Goal: Transaction & Acquisition: Subscribe to service/newsletter

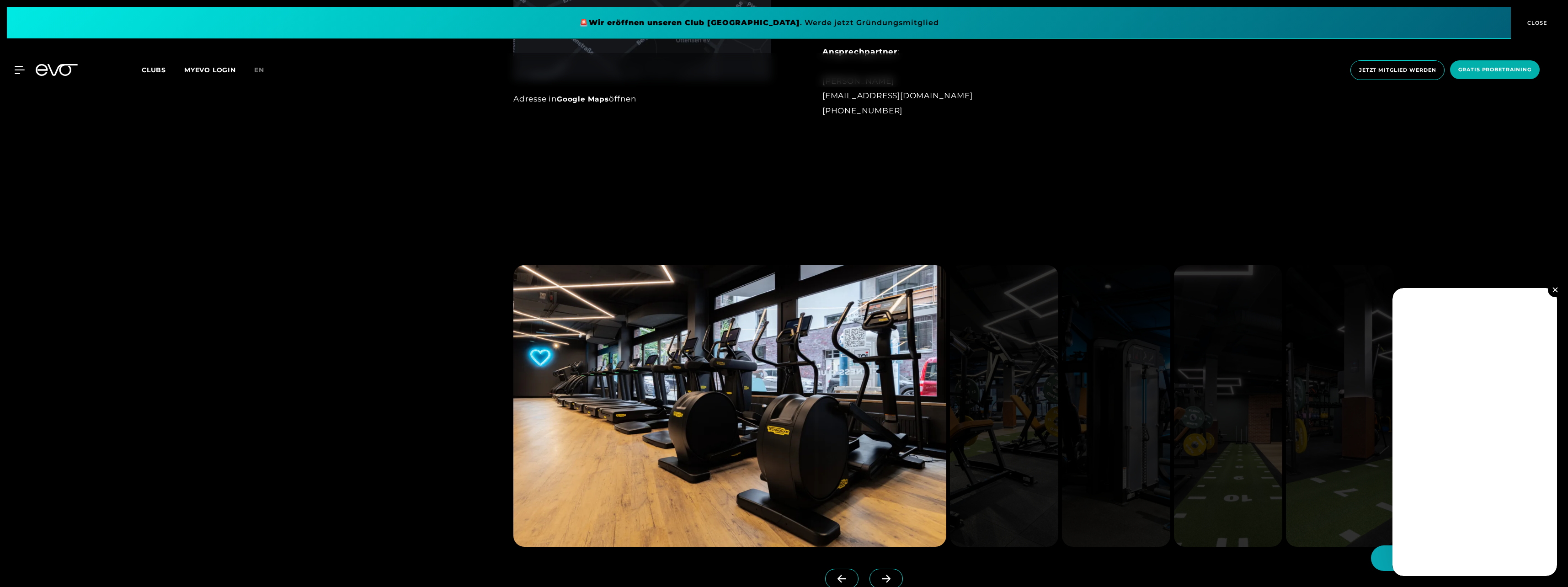
scroll to position [1006, 0]
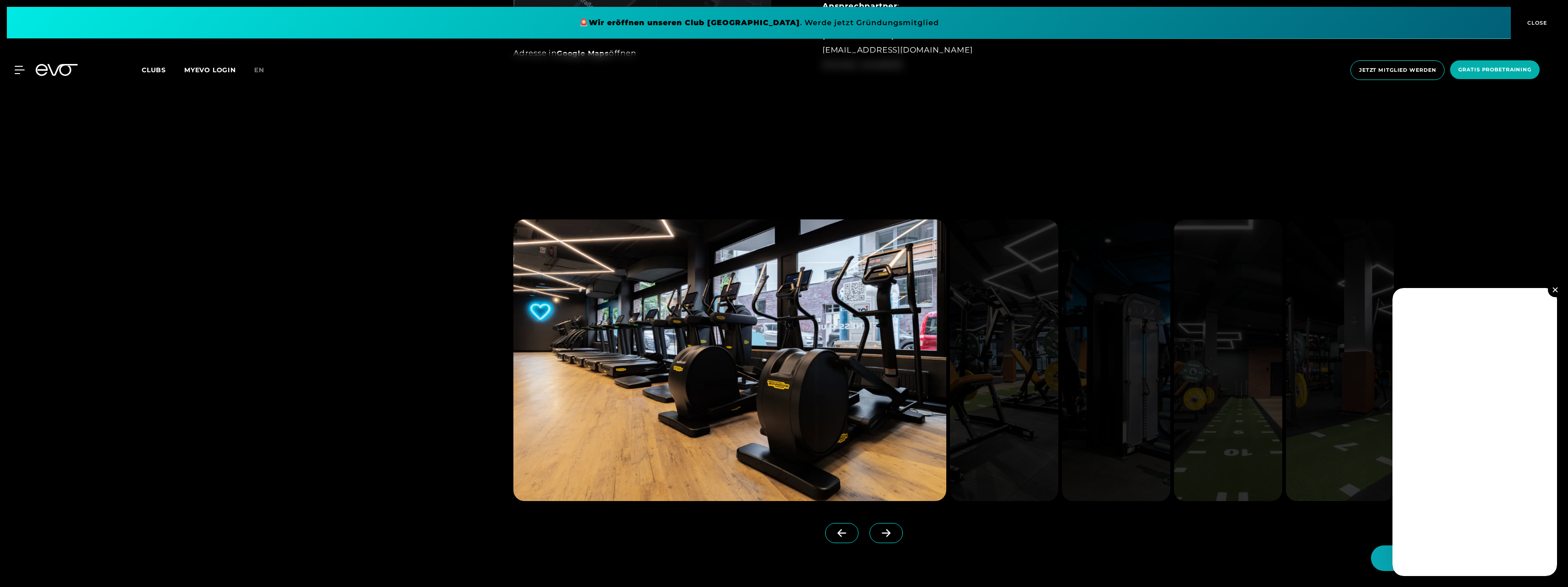
click at [999, 364] on img at bounding box center [1004, 360] width 108 height 282
click at [878, 536] on icon at bounding box center [886, 533] width 16 height 9
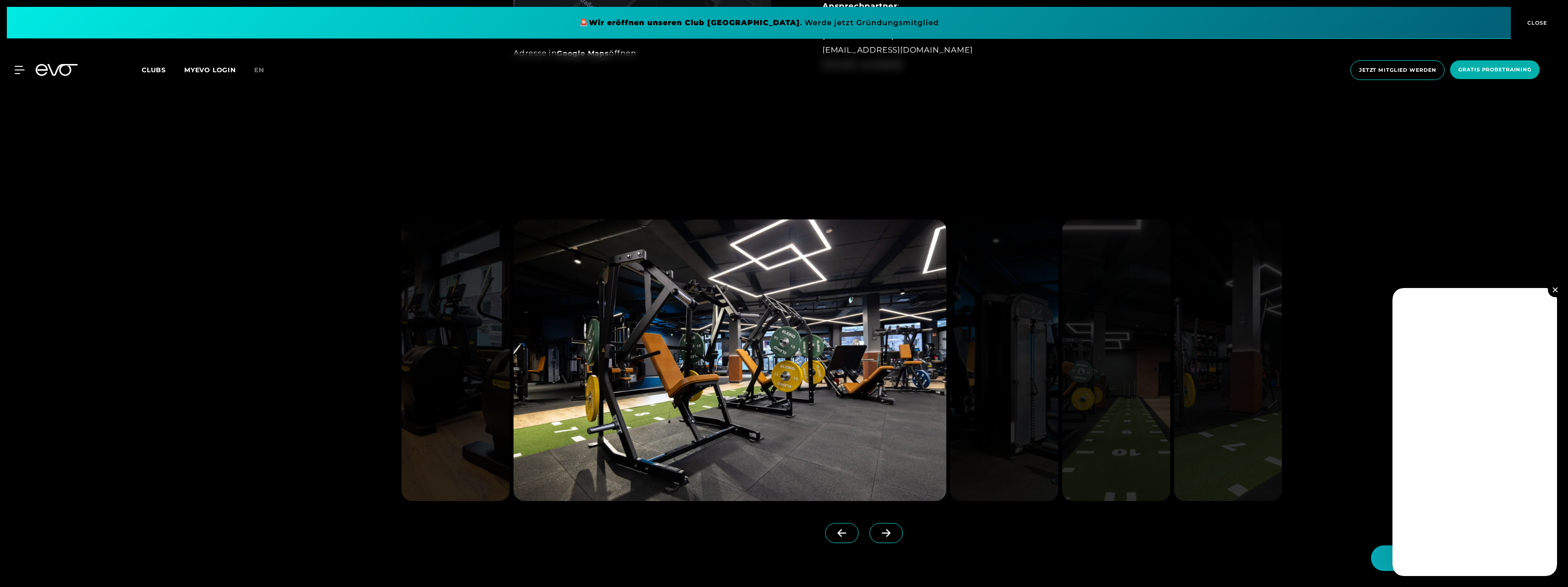
click at [878, 530] on icon at bounding box center [886, 533] width 16 height 9
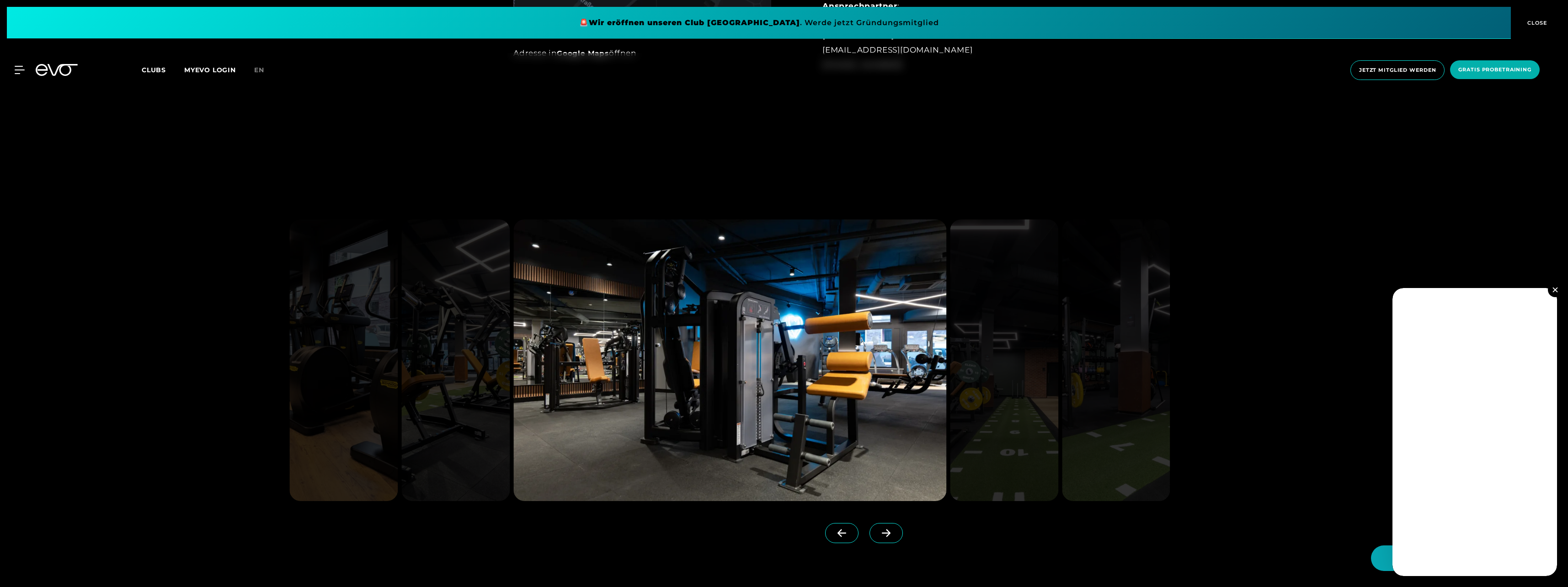
click at [878, 530] on icon at bounding box center [886, 533] width 16 height 9
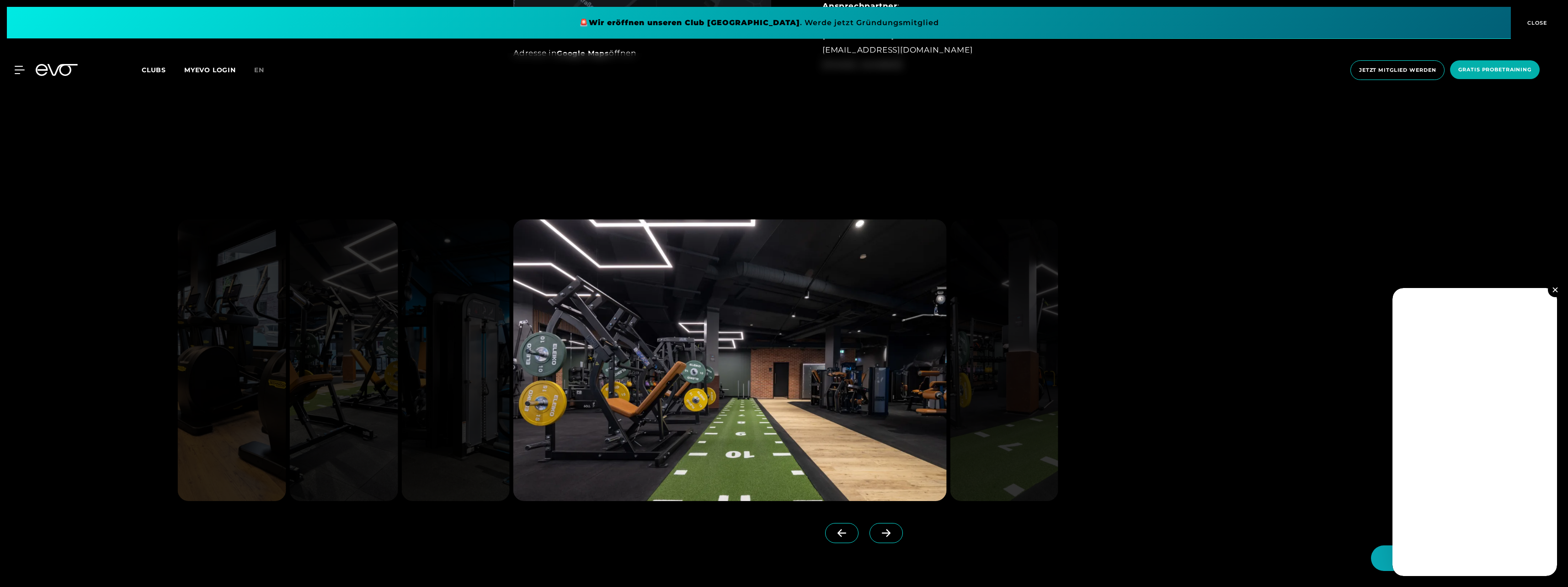
click at [878, 533] on icon at bounding box center [886, 533] width 16 height 9
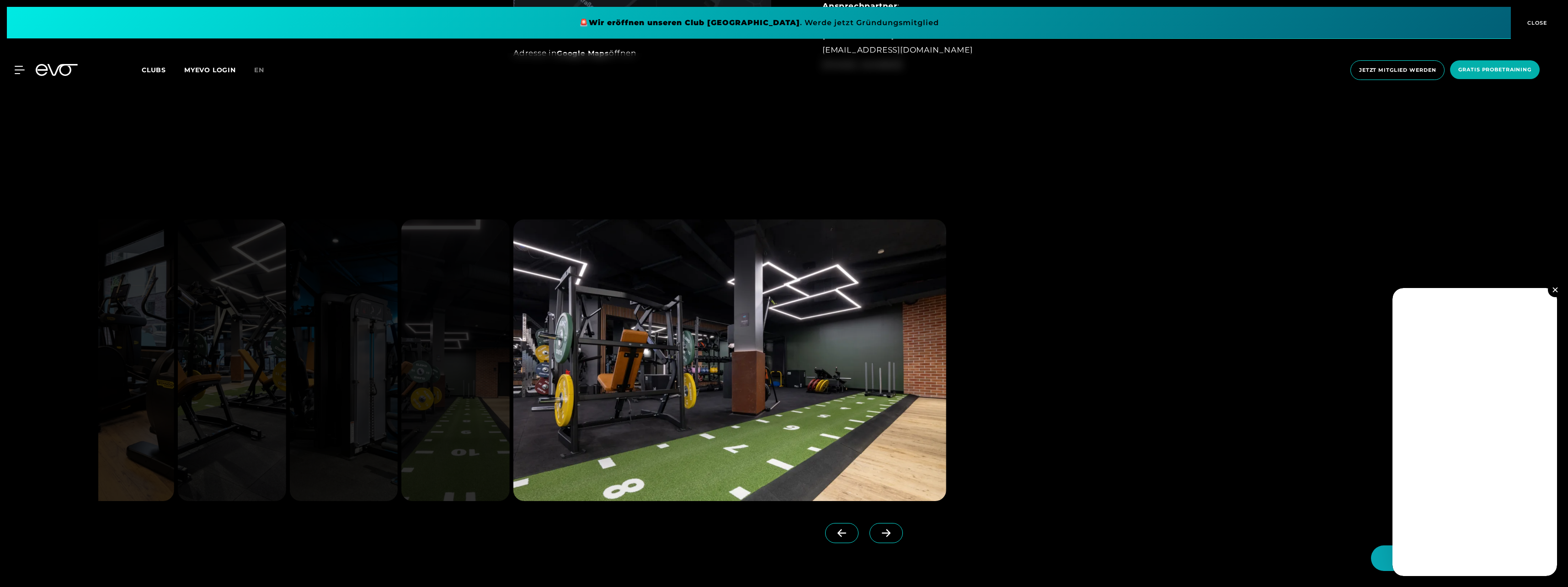
click at [884, 537] on span at bounding box center [886, 533] width 33 height 20
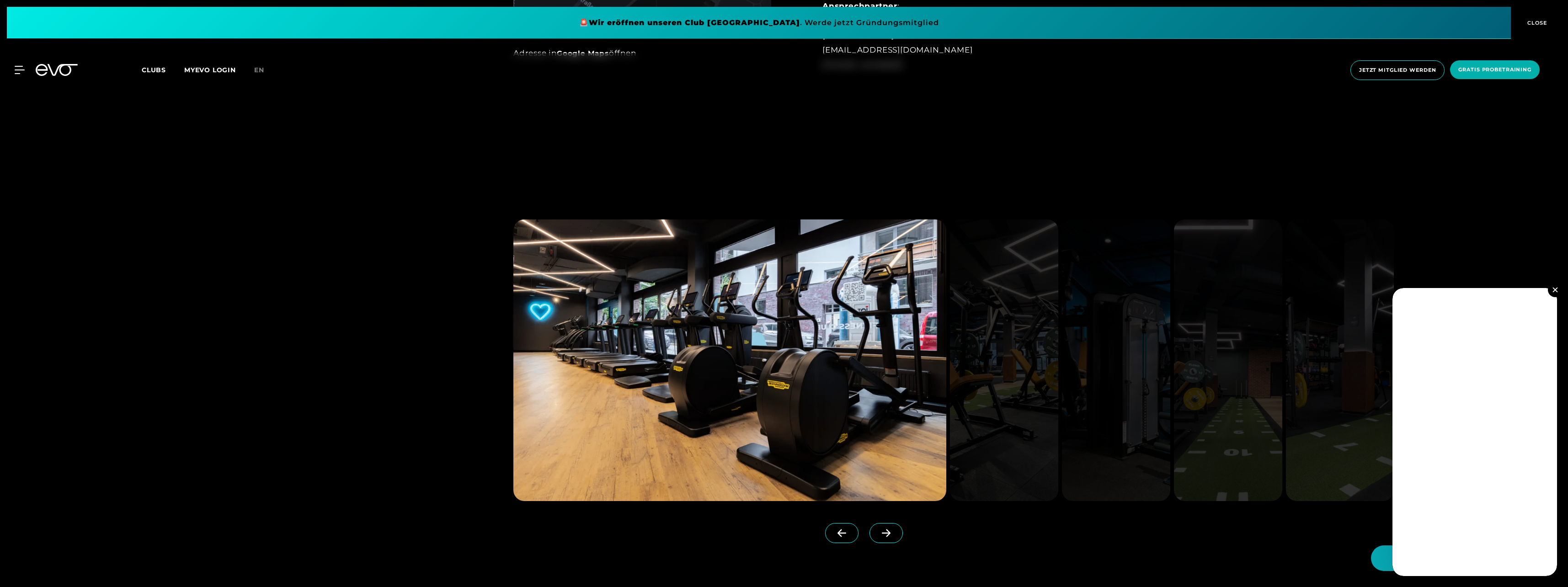
click at [884, 537] on span at bounding box center [886, 533] width 33 height 20
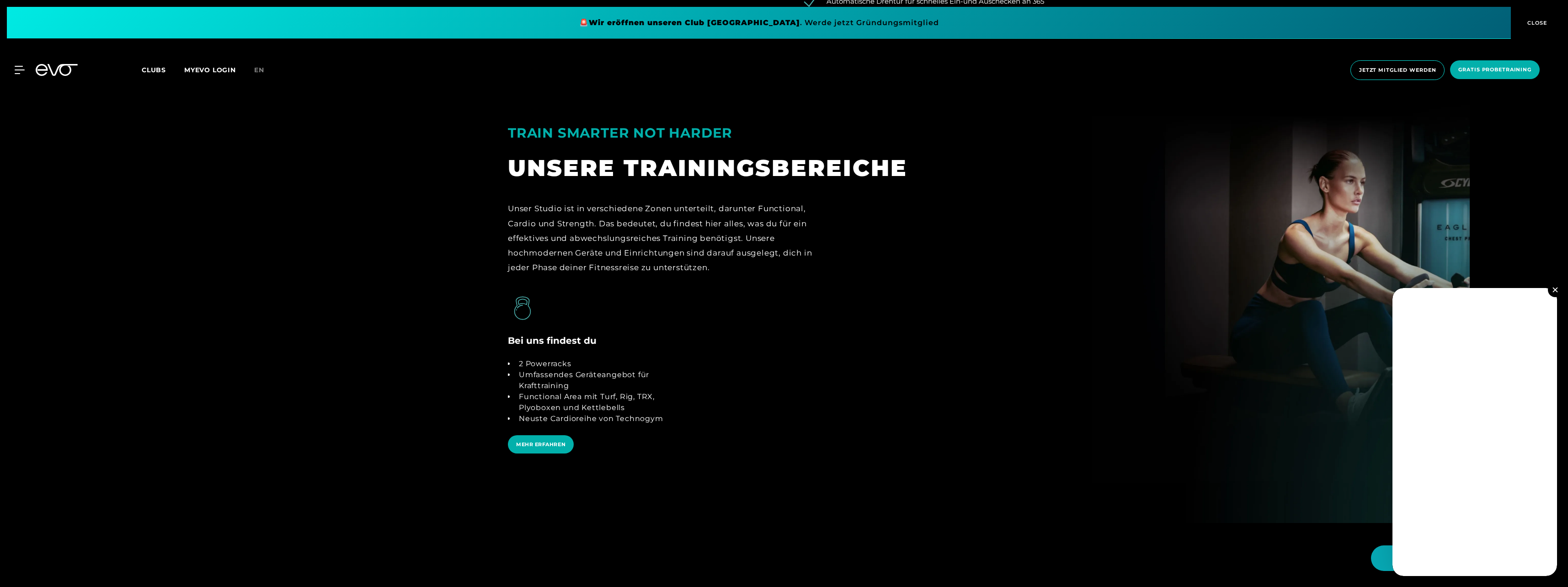
scroll to position [1966, 0]
click at [1556, 289] on img at bounding box center [1555, 290] width 5 height 5
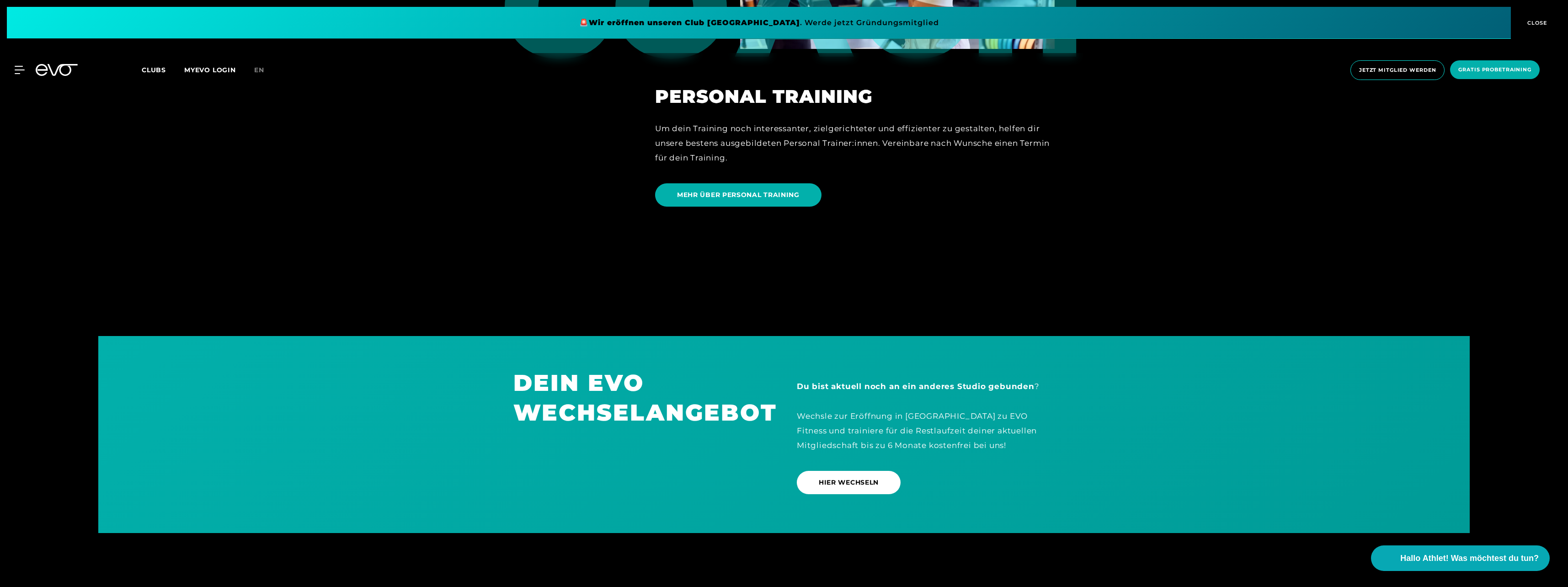
scroll to position [2744, 0]
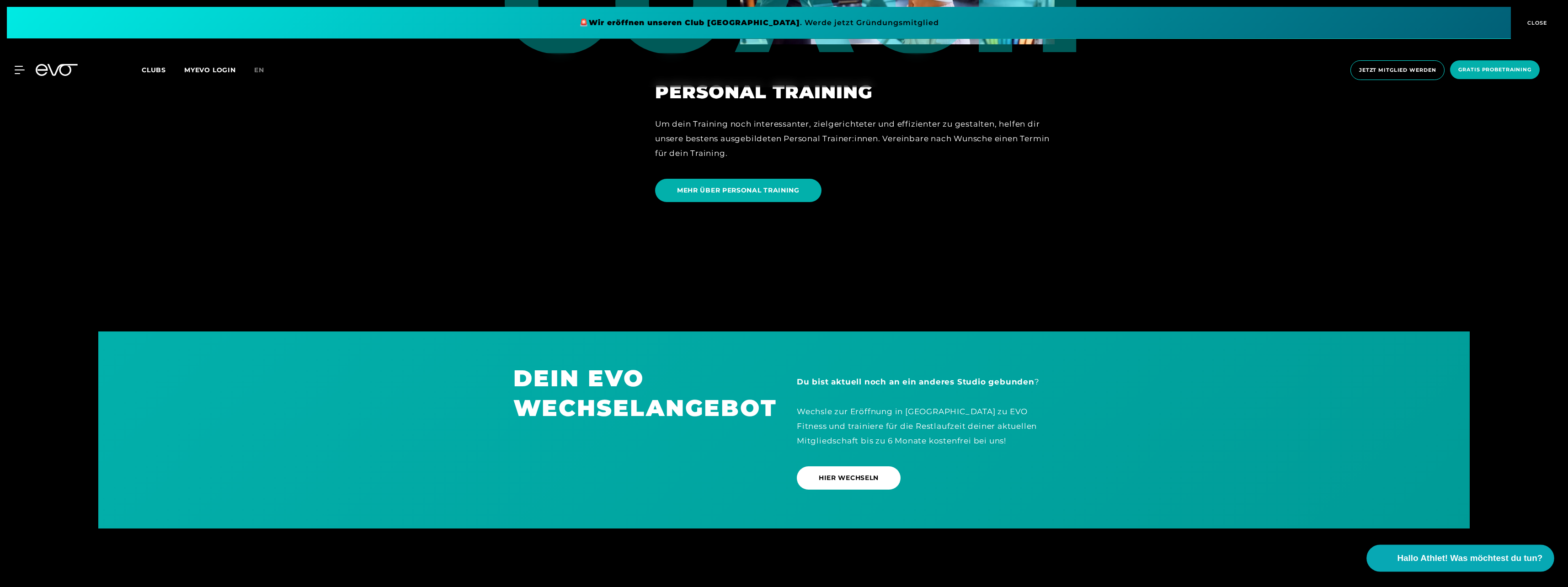
click at [1432, 557] on span "Hallo Athlet! Was möchtest du tun?" at bounding box center [1470, 558] width 145 height 13
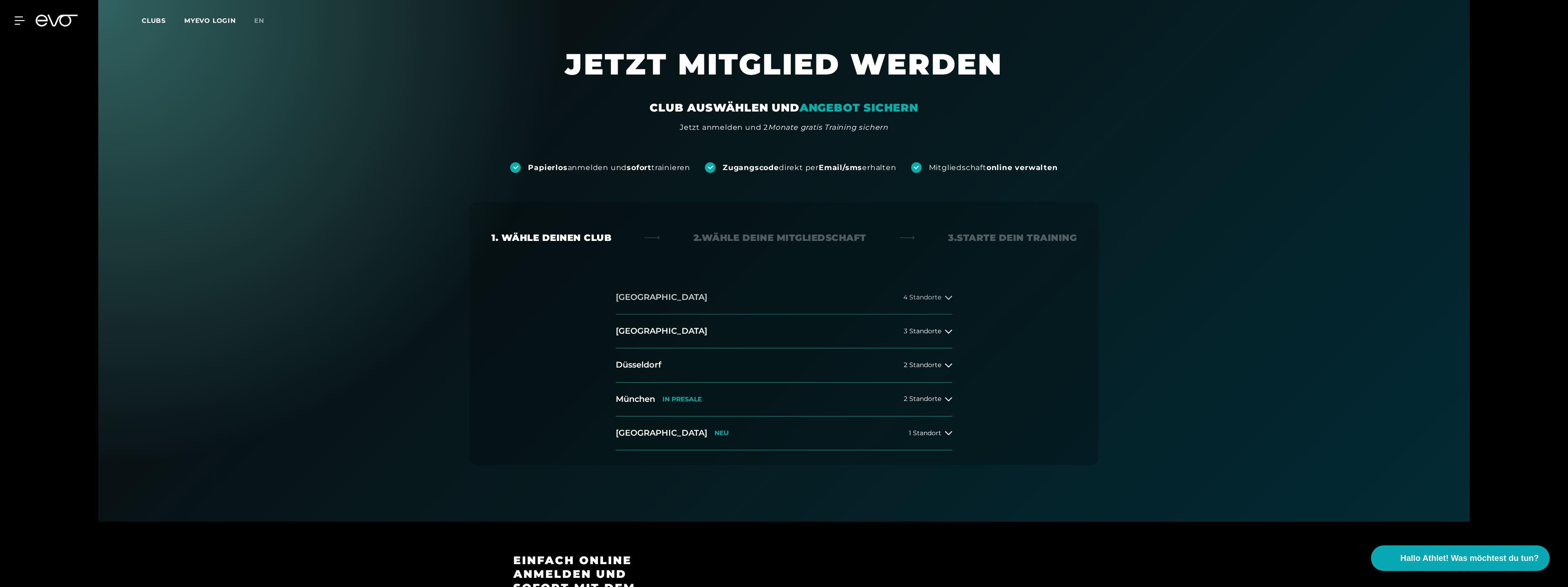
click at [947, 297] on icon at bounding box center [948, 298] width 7 height 7
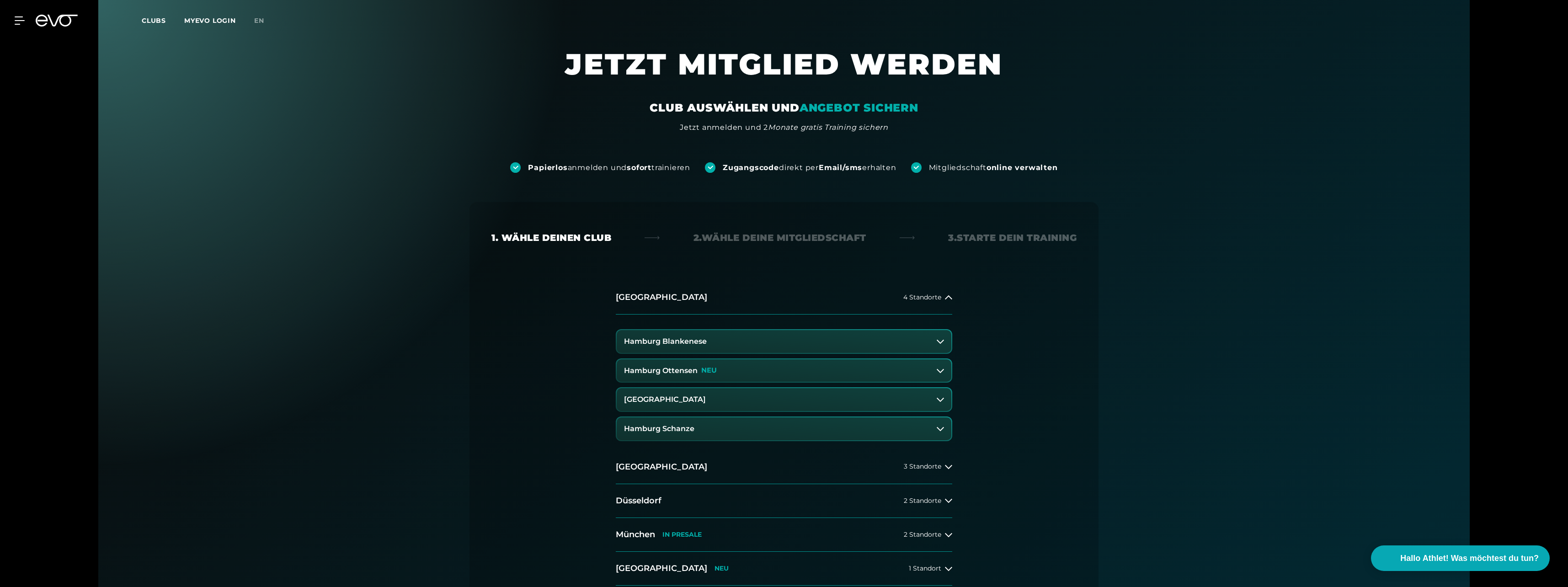
click at [678, 371] on h3 "Hamburg Ottensen" at bounding box center [660, 371] width 74 height 9
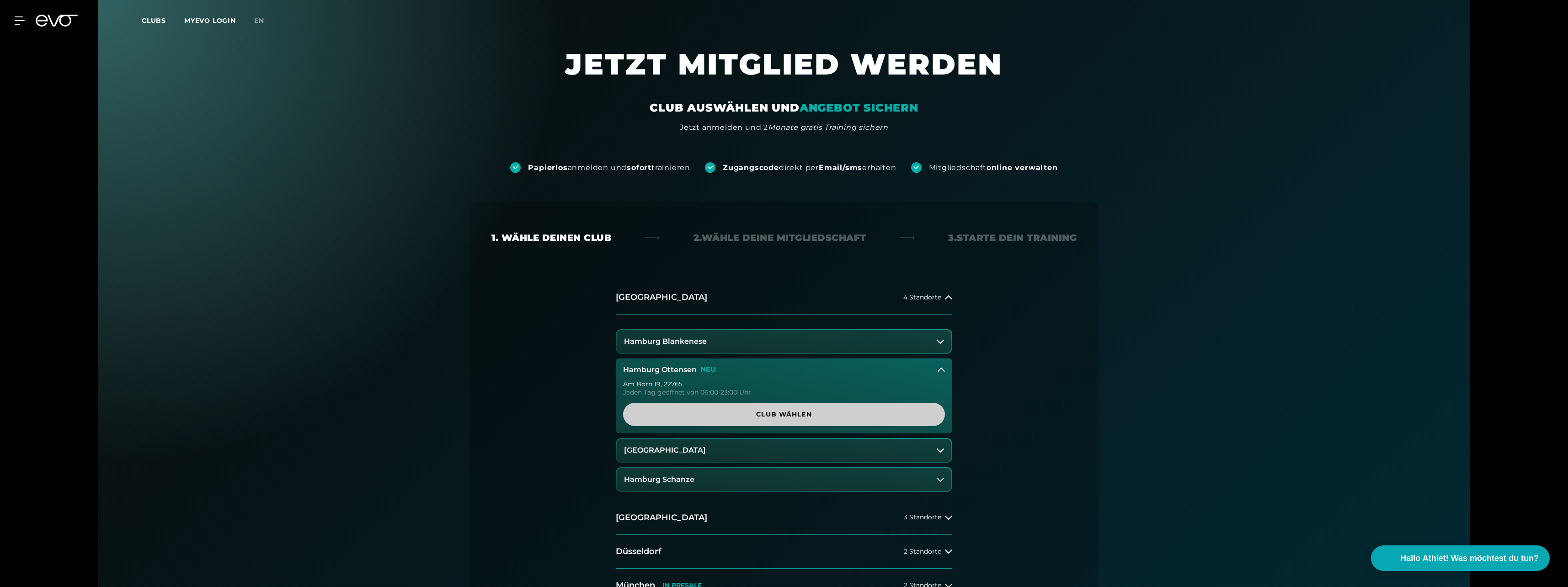
click at [785, 409] on link "Club wählen" at bounding box center [784, 415] width 322 height 23
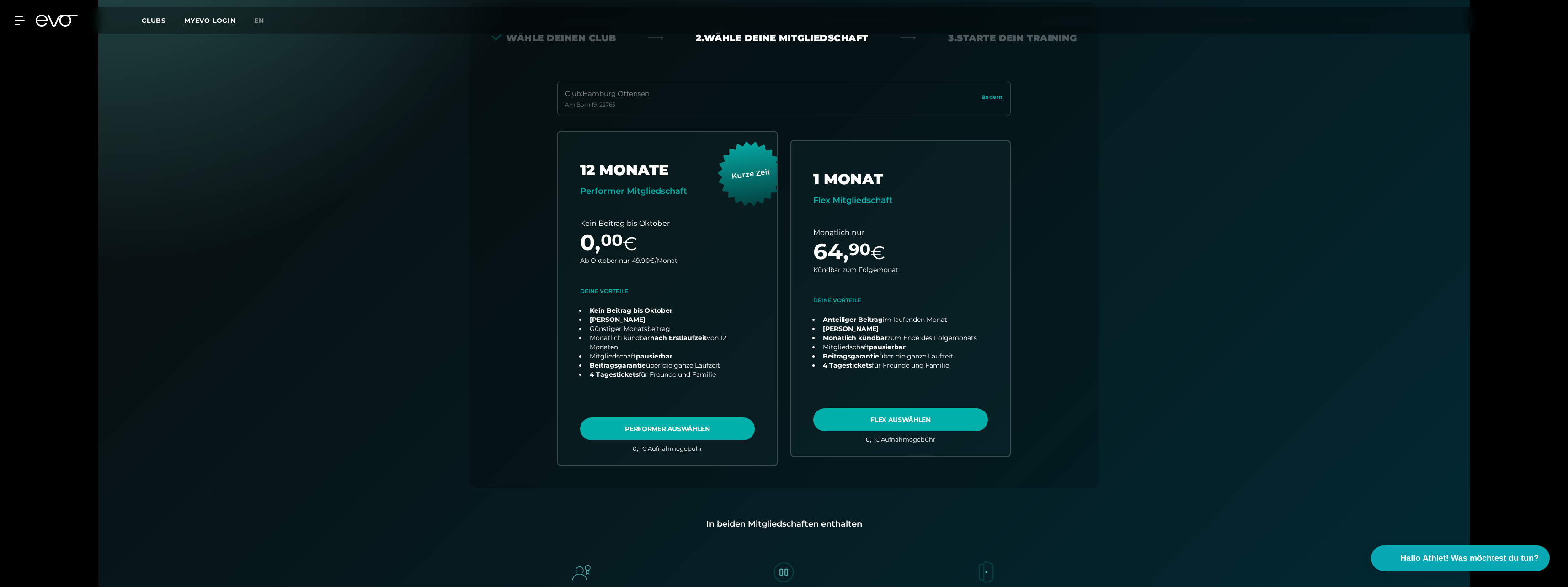
scroll to position [202, 0]
